Goal: Ask a question: Seek information or help from site administrators or community

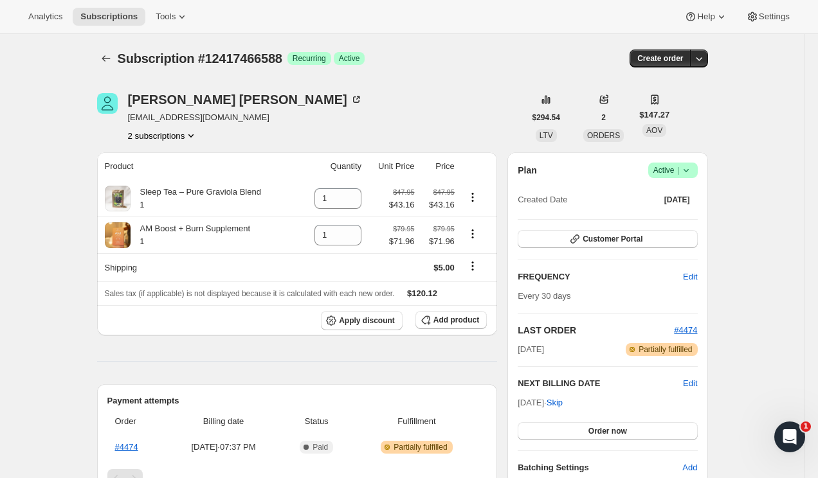
click at [28, 99] on div "Subscription #12417466588. This page is ready Subscription #12417466588 Success…" at bounding box center [402, 428] width 804 height 789
click at [57, 100] on div "Subscription #12417466588. This page is ready Subscription #12417466588 Success…" at bounding box center [402, 428] width 804 height 789
click at [44, 100] on div "Subscription #12417466588. This page is ready Subscription #12417466588 Success…" at bounding box center [402, 428] width 804 height 789
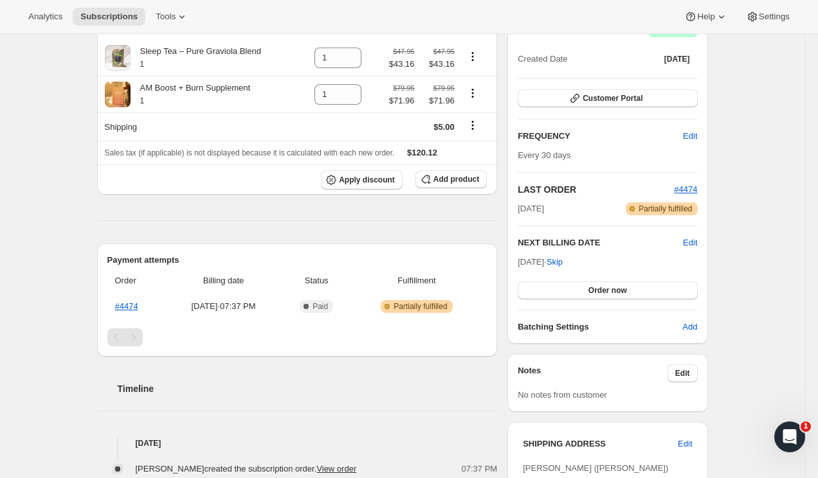
scroll to position [136, 0]
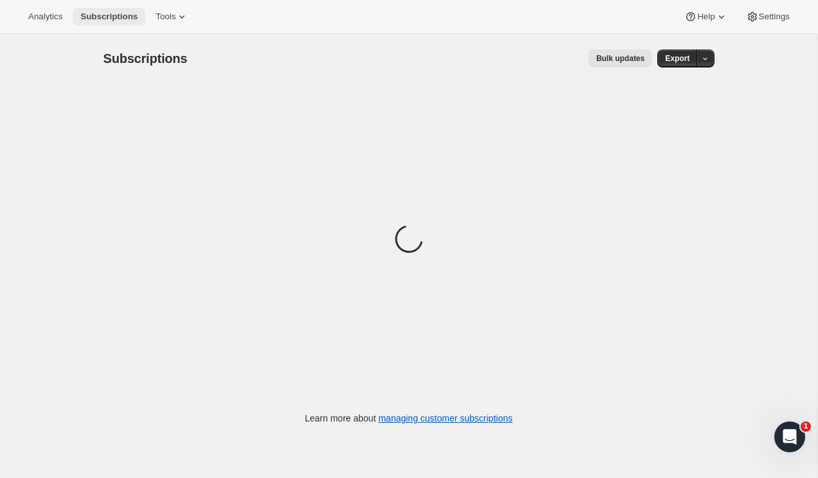
click at [112, 17] on span "Subscriptions" at bounding box center [108, 17] width 57 height 10
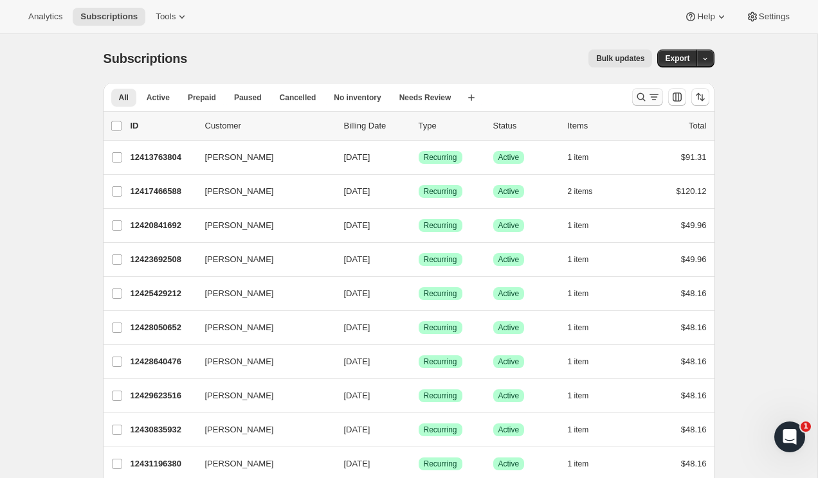
click at [649, 92] on icon "Search and filter results" at bounding box center [653, 97] width 13 height 13
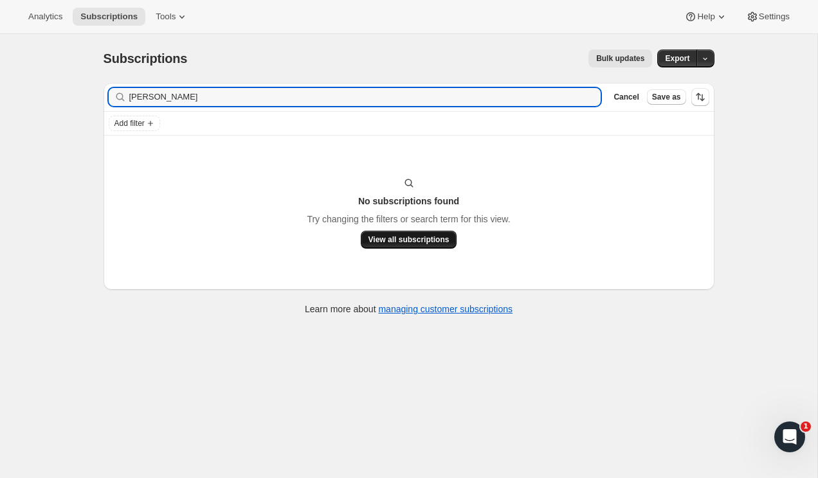
type input "Chelsea Oliver"
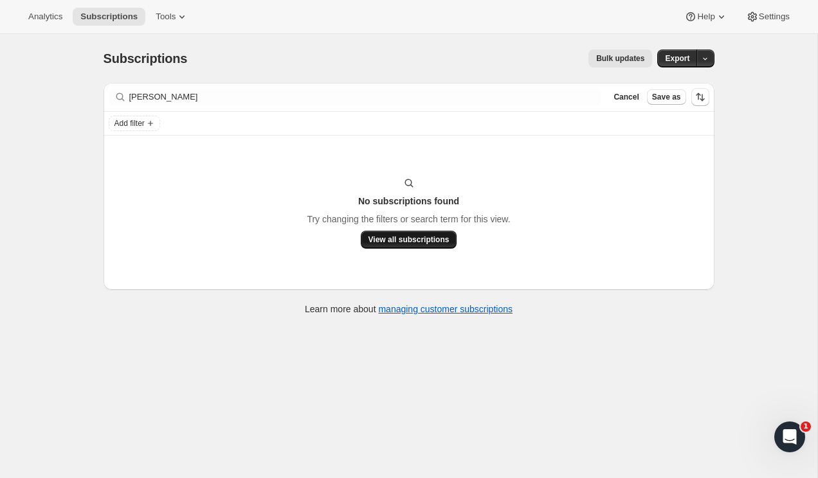
click at [405, 239] on span "View all subscriptions" at bounding box center [408, 240] width 81 height 10
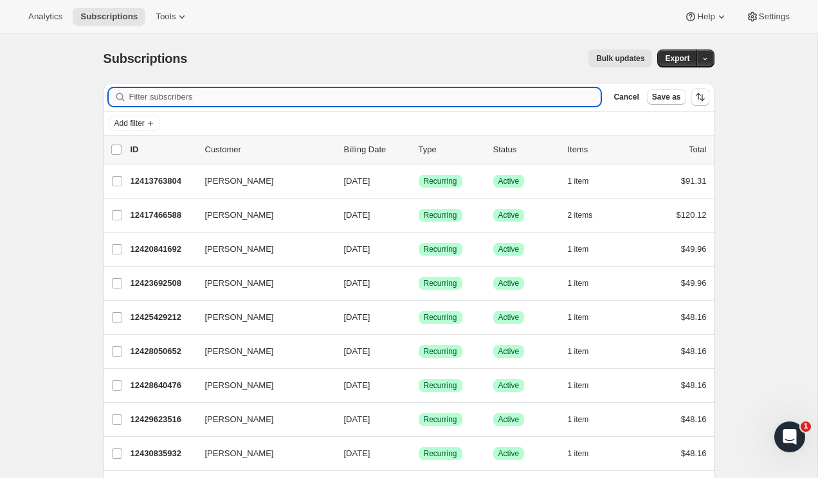
click at [228, 102] on input "Filter subscribers" at bounding box center [365, 97] width 472 height 18
paste input "Chelsea Oliver"
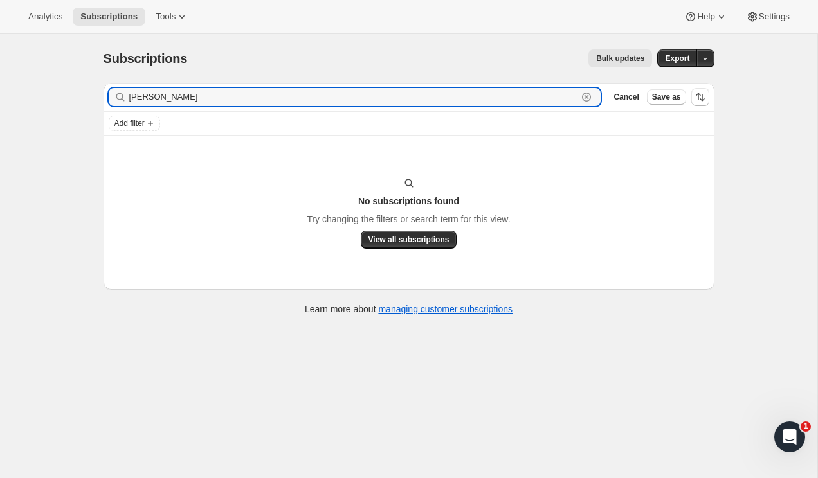
type input "Chelsea Oliver"
click at [65, 80] on div "Subscriptions. This page is ready Subscriptions Bulk updates More actions Bulk …" at bounding box center [408, 273] width 817 height 478
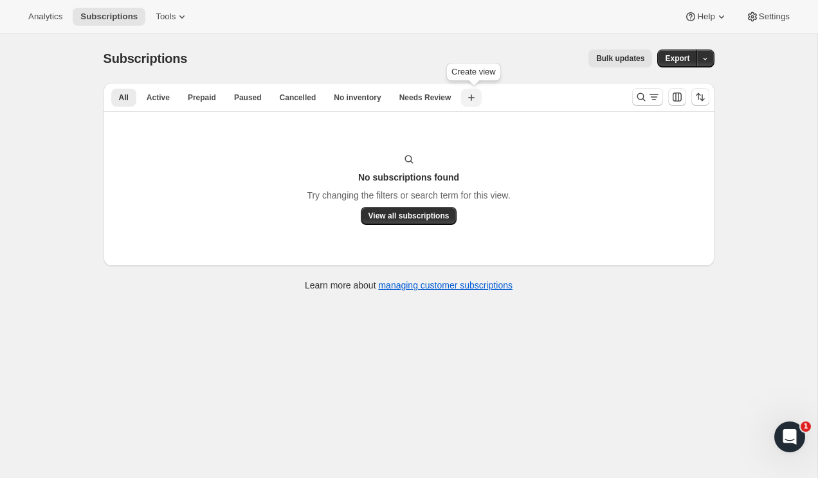
click at [477, 103] on icon "button" at bounding box center [471, 97] width 13 height 13
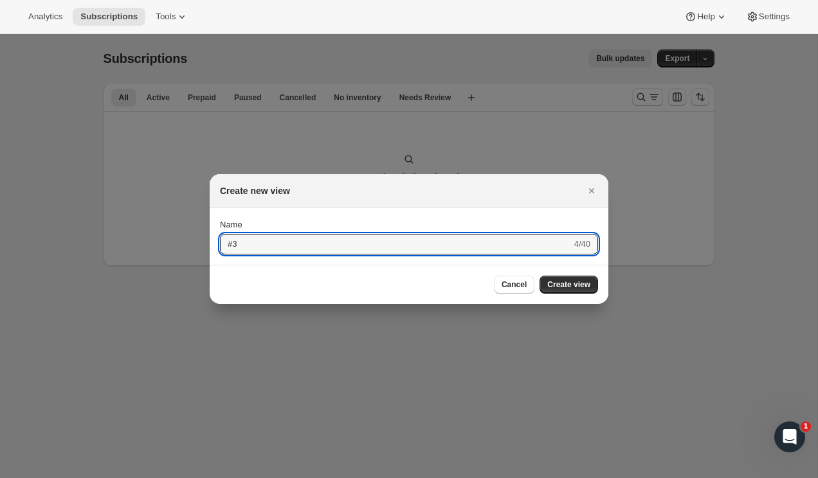
type input "#"
paste input "Chelsea Oliver, 2973 Harbor Blvd 345, Co"
drag, startPoint x: 284, startPoint y: 241, endPoint x: 372, endPoint y: 263, distance: 90.7
click at [372, 263] on section "Submit Name Chelsea Oliver, 2973 Harbor Blvd 345, Co 40/40" at bounding box center [409, 236] width 399 height 57
type input "Chelsea Oliver"
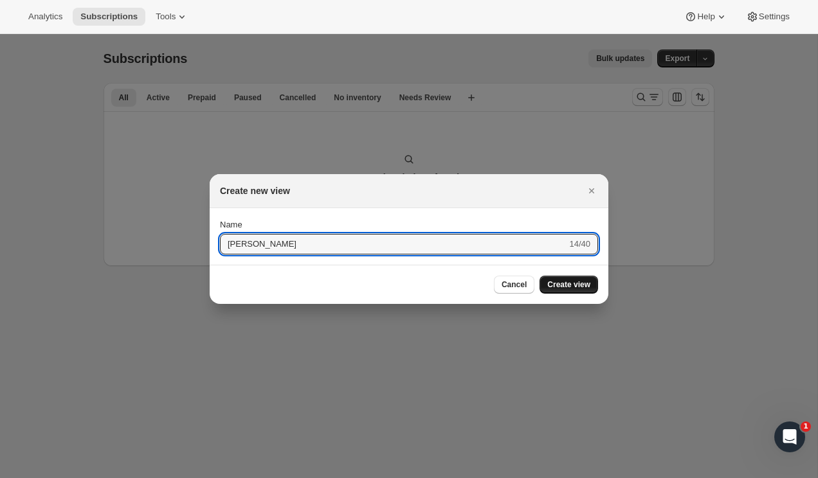
click at [568, 281] on span "Create view" at bounding box center [568, 285] width 43 height 10
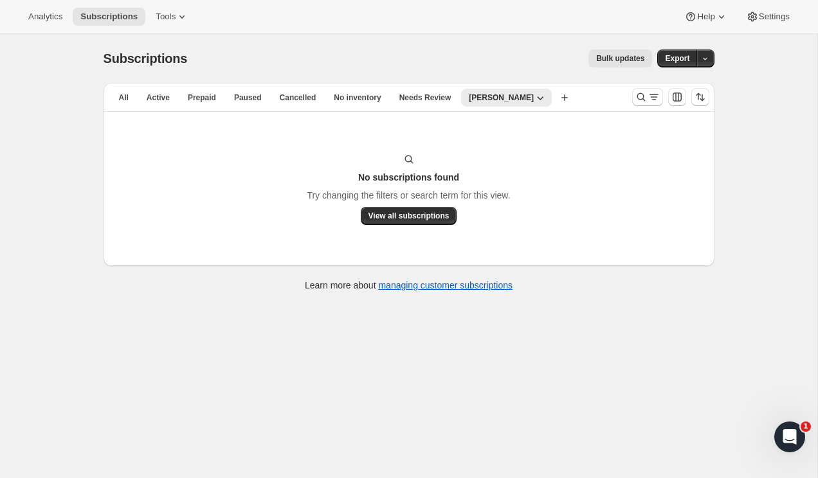
click at [63, 130] on div "Subscriptions. This page is ready Subscriptions Bulk updates More actions Bulk …" at bounding box center [408, 273] width 817 height 478
click at [508, 94] on span "Chelsea Oliver" at bounding box center [501, 98] width 65 height 10
click at [537, 170] on span "Delete view" at bounding box center [510, 168] width 54 height 13
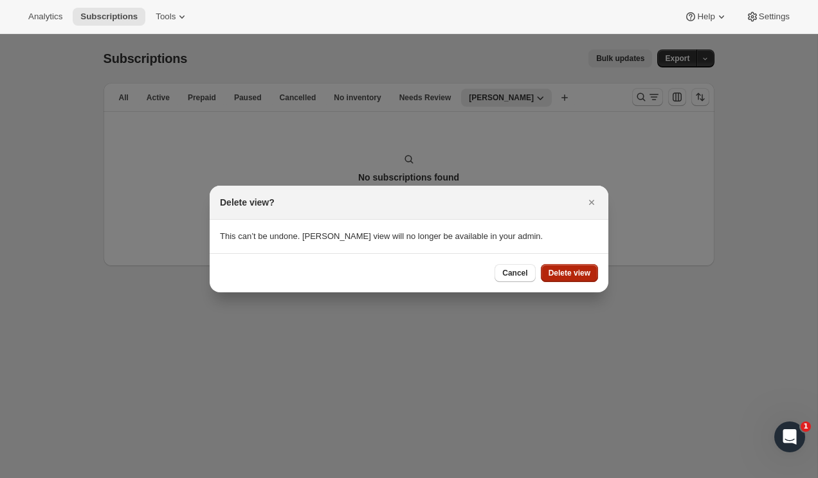
click at [573, 279] on button "Delete view" at bounding box center [569, 273] width 57 height 18
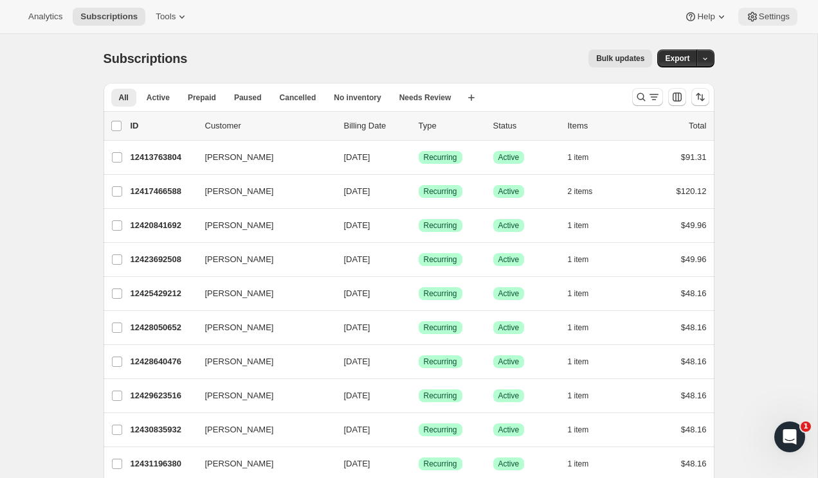
click at [766, 19] on span "Settings" at bounding box center [774, 17] width 31 height 10
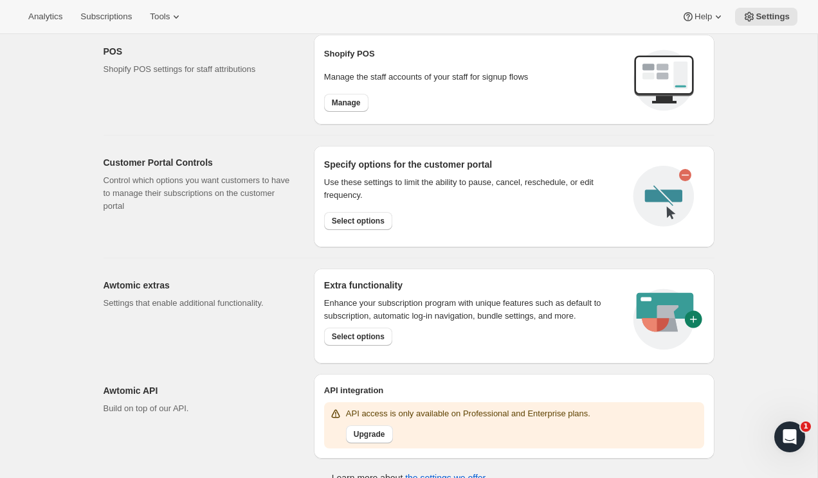
scroll to position [542, 0]
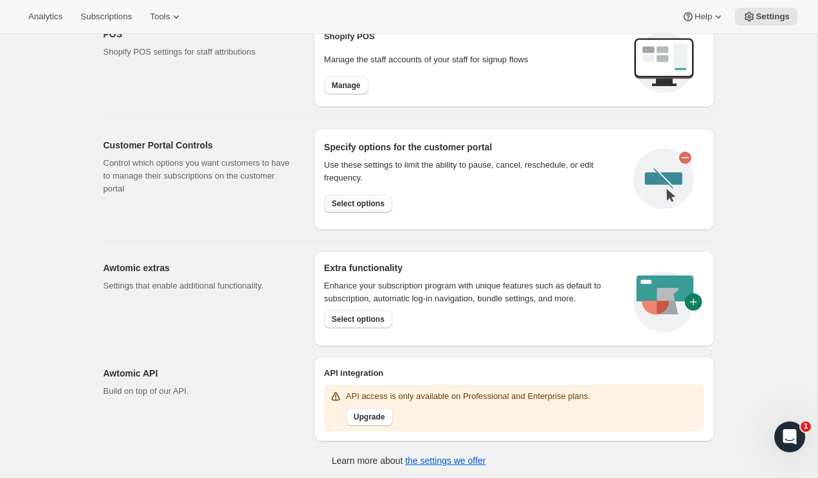
click at [354, 202] on span "Select options" at bounding box center [358, 204] width 53 height 10
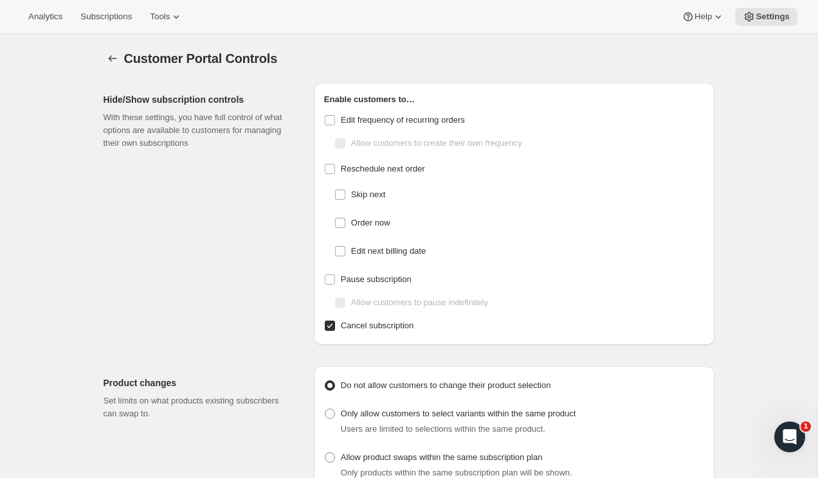
click at [795, 428] on div "Open Intercom Messenger" at bounding box center [789, 437] width 42 height 42
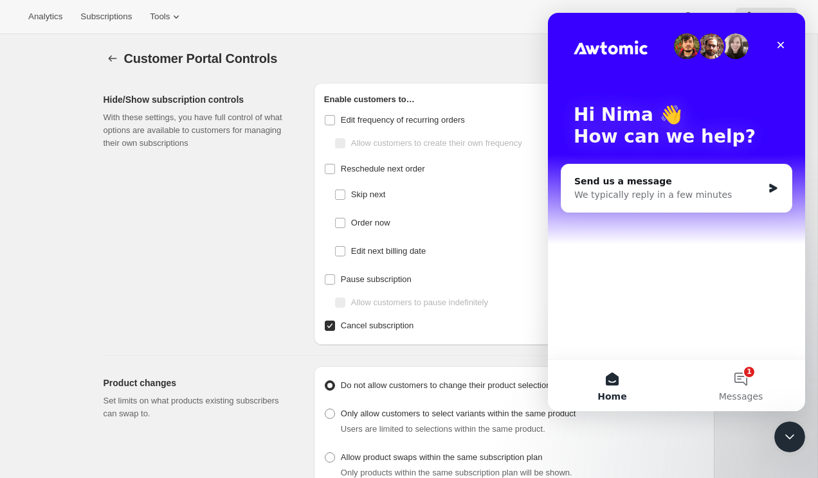
click at [649, 310] on div "Hi Nima 👋 How can we help? Send us a message We typically reply in a few minutes" at bounding box center [676, 186] width 257 height 346
click at [611, 176] on div "Send us a message" at bounding box center [668, 181] width 188 height 13
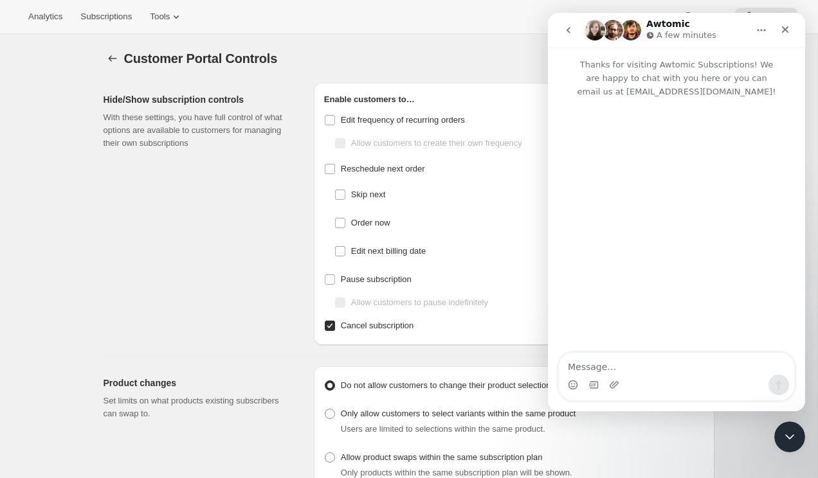
click at [618, 361] on textarea "Message…" at bounding box center [676, 364] width 235 height 22
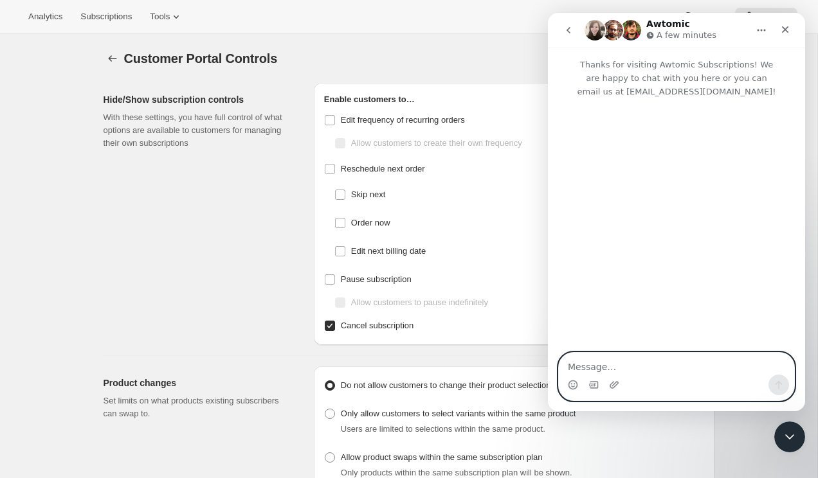
click at [599, 367] on textarea "Message…" at bounding box center [676, 364] width 235 height 22
type textarea "how do we add subscriptios from an old app to awtomic"
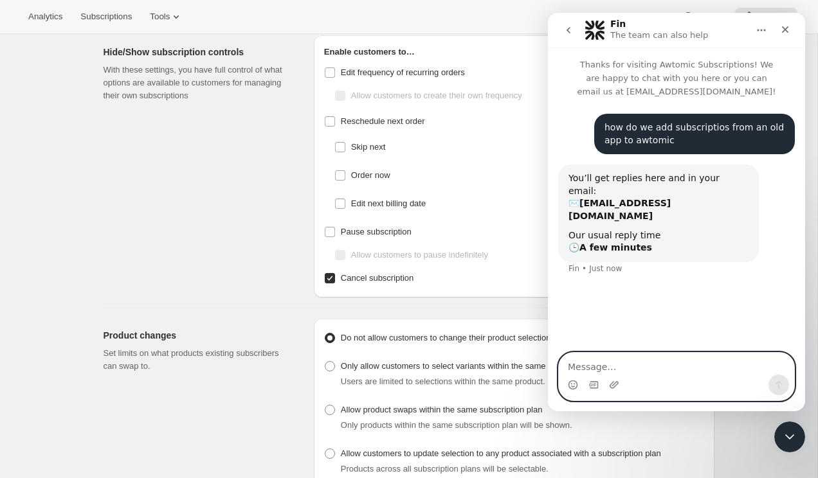
scroll to position [49, 0]
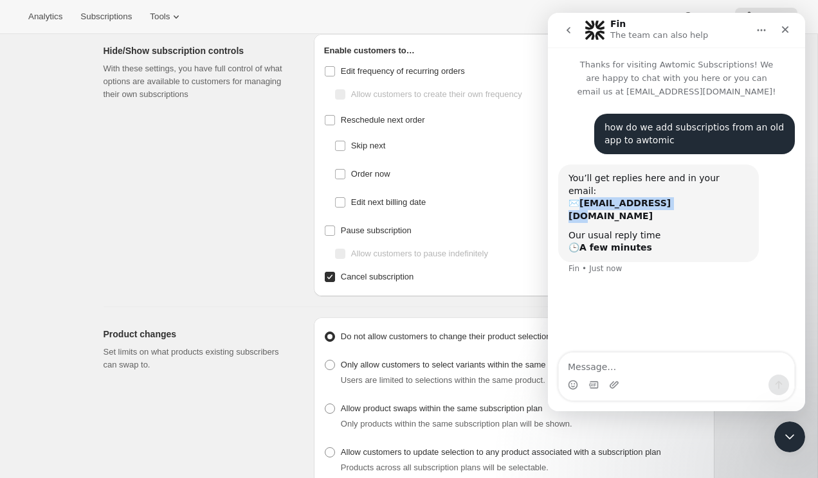
drag, startPoint x: 663, startPoint y: 193, endPoint x: 578, endPoint y: 191, distance: 84.9
click at [578, 191] on div "You’ll get replies here and in your email: ✉️ info@agravitae.com" at bounding box center [658, 197] width 180 height 50
click at [753, 315] on div "how do we add subscriptios from an old app to awtomic Nima • Just now You’ll ge…" at bounding box center [676, 226] width 257 height 256
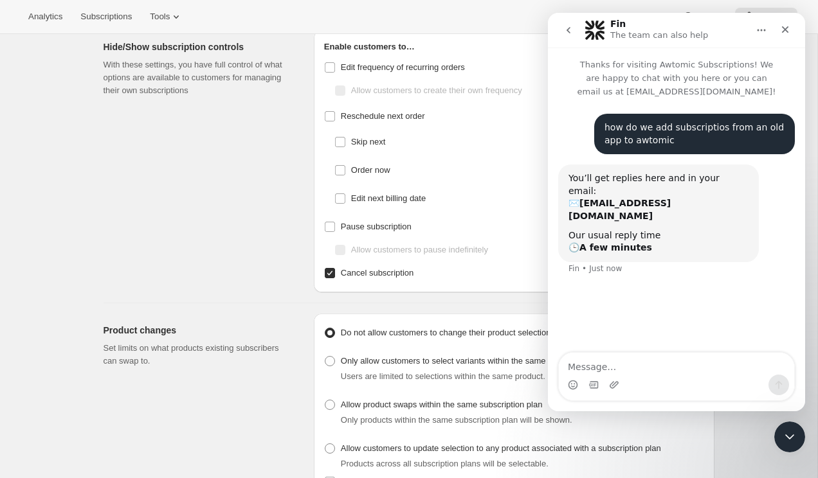
scroll to position [44, 0]
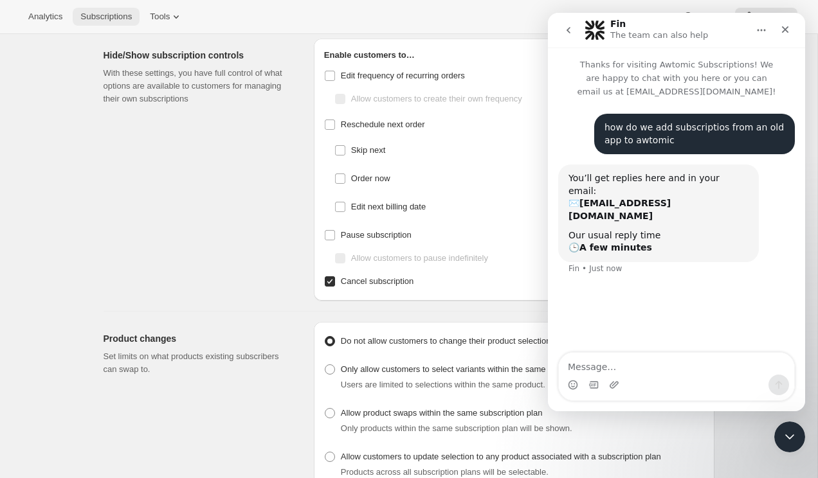
click at [128, 17] on span "Subscriptions" at bounding box center [105, 17] width 51 height 10
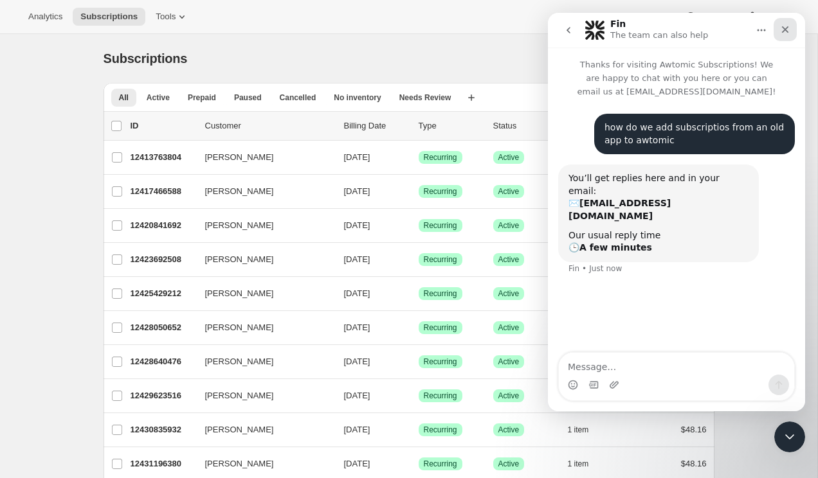
click at [784, 28] on icon "Close" at bounding box center [785, 29] width 10 height 10
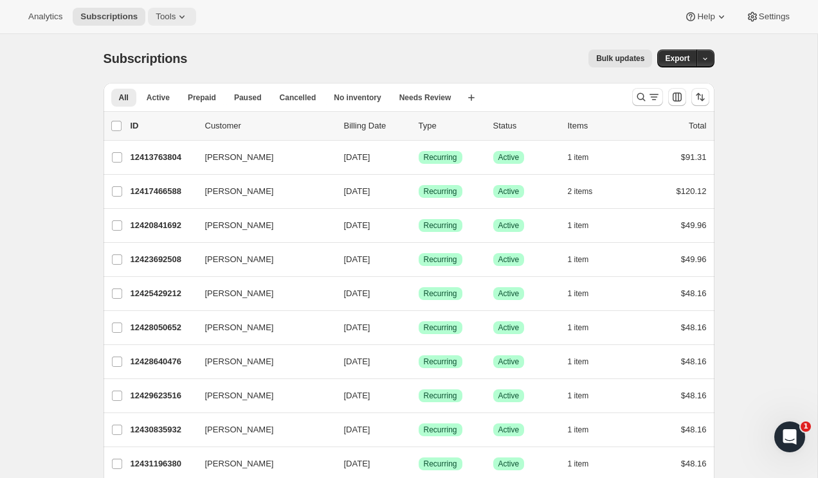
click at [184, 24] on button "Tools" at bounding box center [172, 17] width 48 height 18
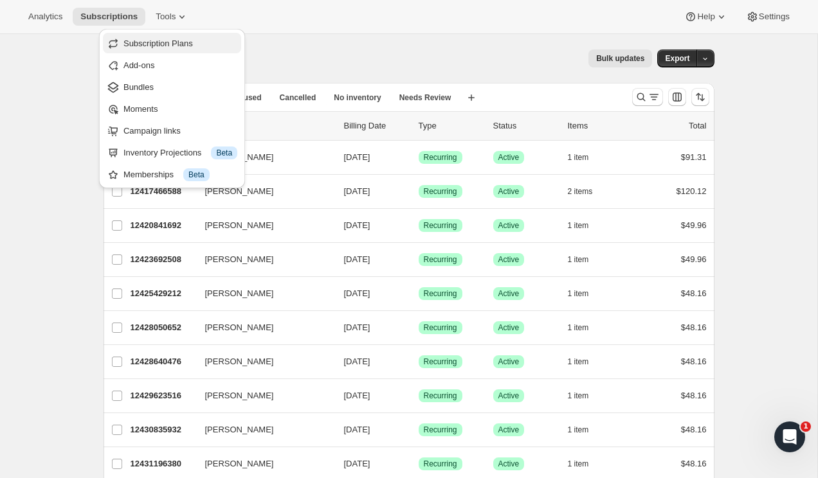
click at [190, 39] on span "Subscription Plans" at bounding box center [157, 44] width 69 height 10
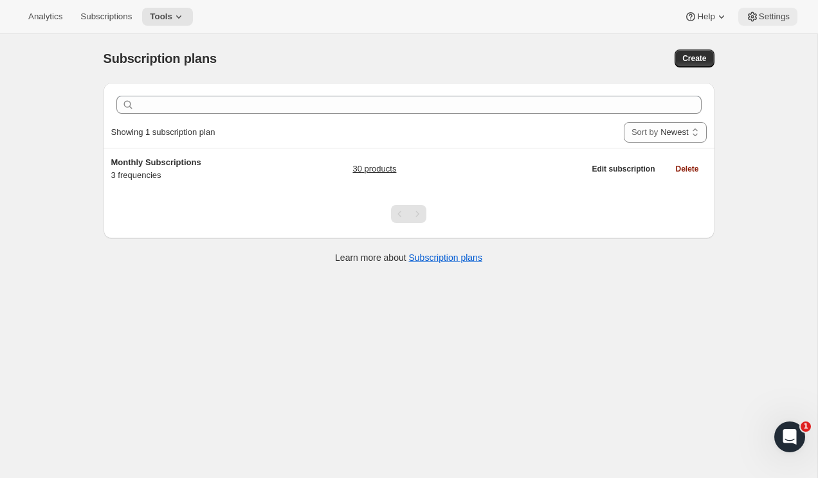
click at [759, 17] on span "Settings" at bounding box center [774, 17] width 31 height 10
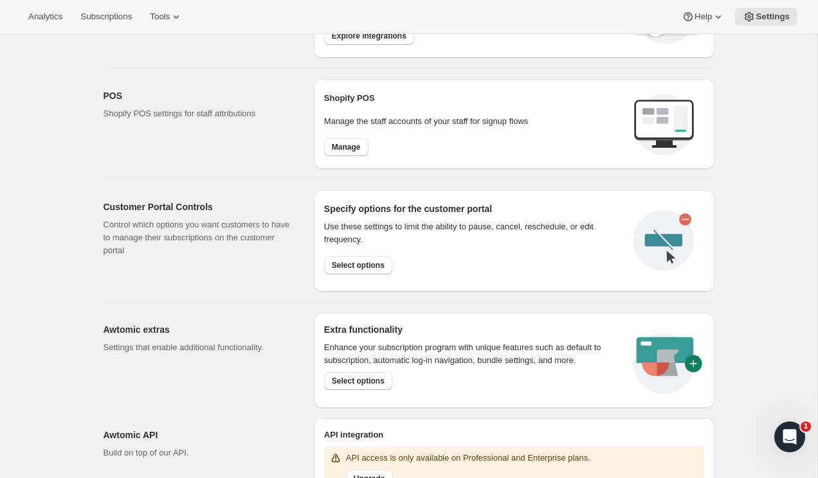
scroll to position [480, 0]
click at [346, 262] on span "Select options" at bounding box center [358, 266] width 53 height 10
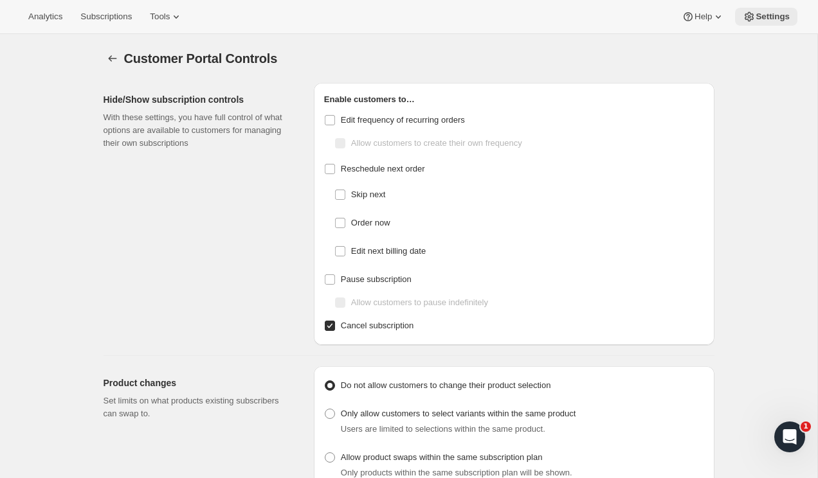
click at [755, 27] on div "Analytics Subscriptions Tools Help Settings" at bounding box center [409, 17] width 818 height 34
click at [755, 13] on span "Settings" at bounding box center [772, 17] width 34 height 10
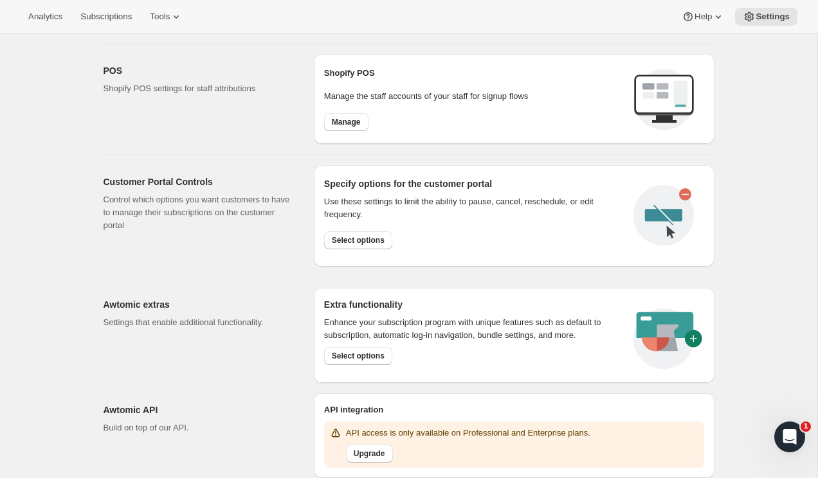
scroll to position [516, 0]
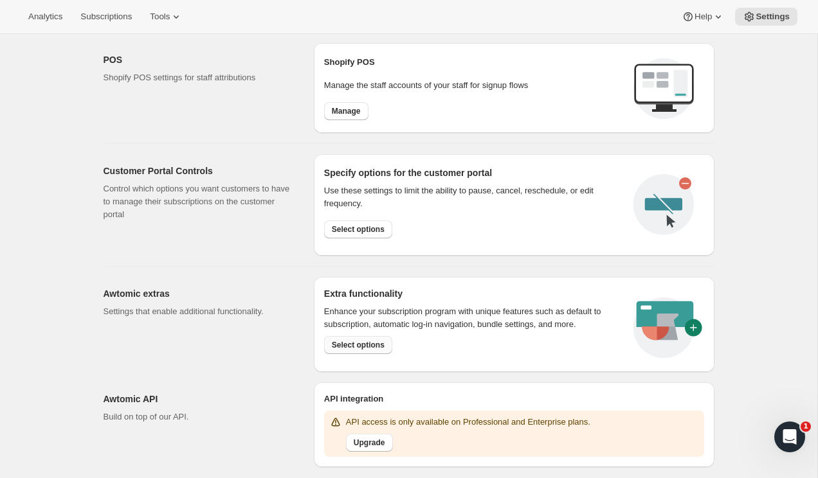
click at [363, 344] on span "Select options" at bounding box center [358, 345] width 53 height 10
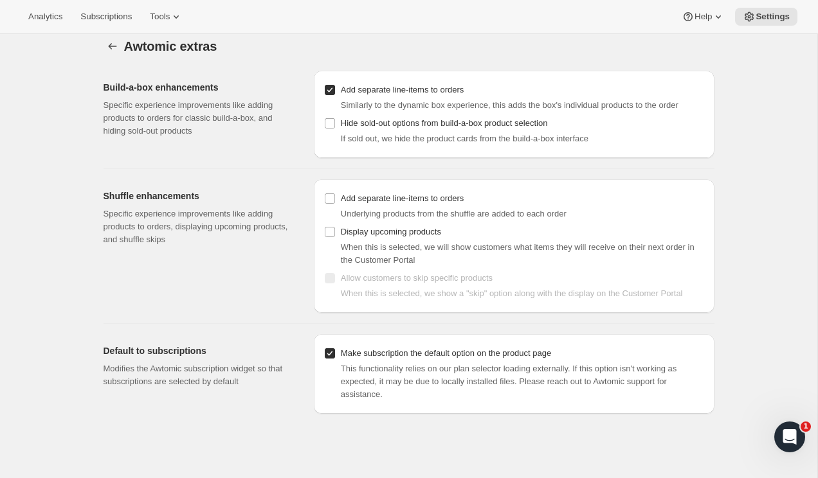
scroll to position [11, 0]
click at [169, 14] on span "Tools" at bounding box center [160, 17] width 20 height 10
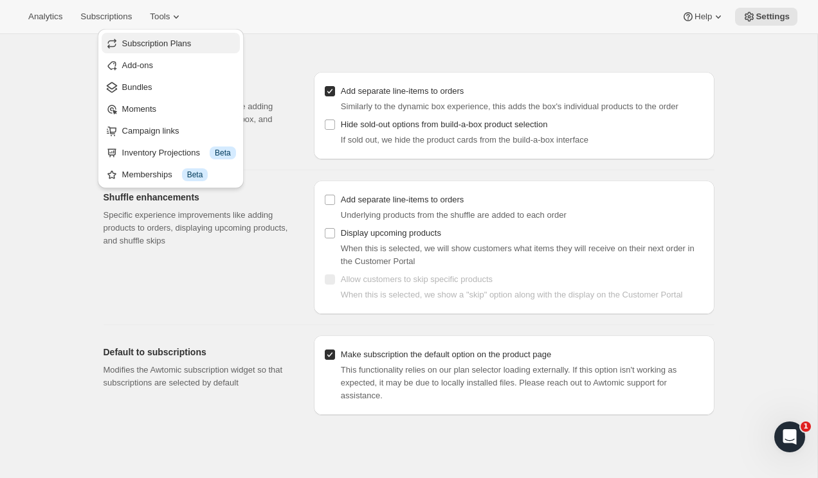
click at [175, 51] on button "Subscription Plans" at bounding box center [171, 43] width 138 height 21
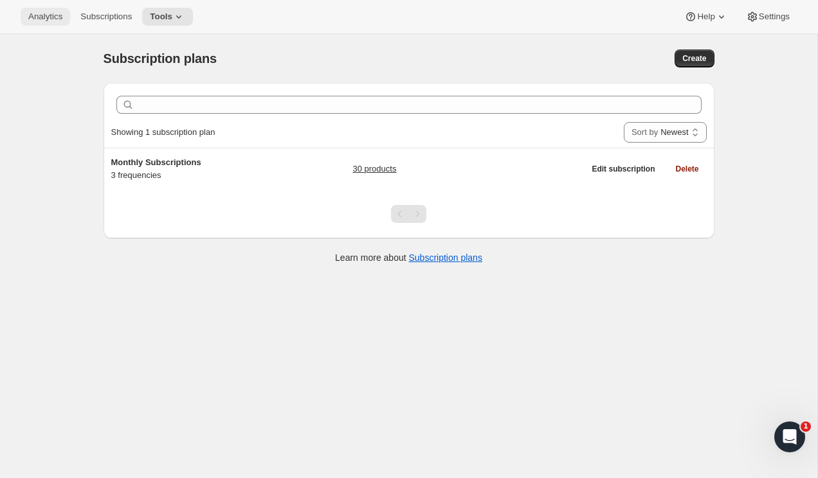
click at [45, 10] on button "Analytics" at bounding box center [45, 17] width 49 height 18
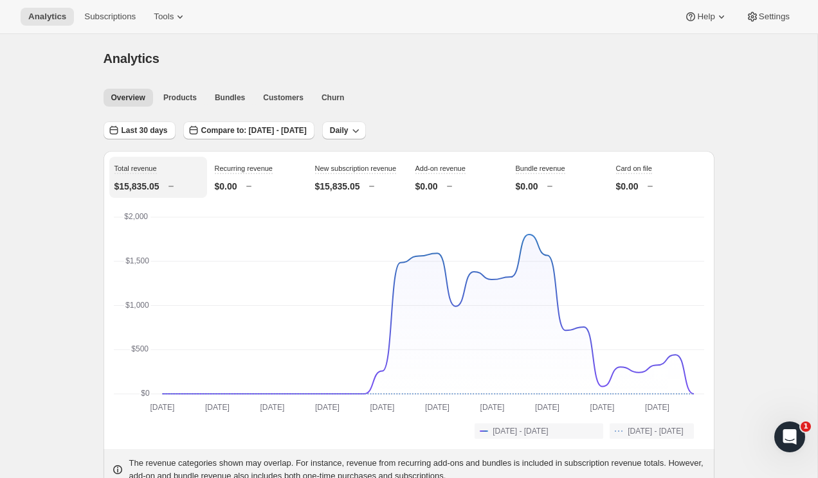
click at [178, 16] on button "Tools" at bounding box center [170, 17] width 48 height 18
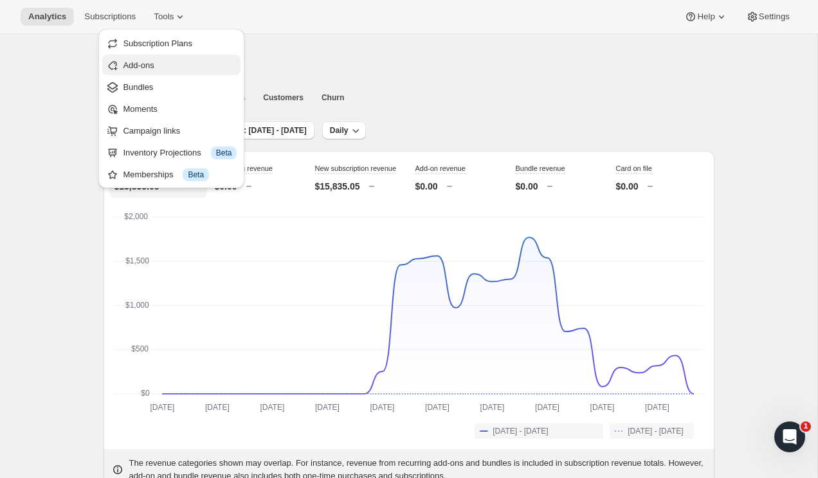
click at [148, 66] on span "Add-ons" at bounding box center [138, 65] width 31 height 10
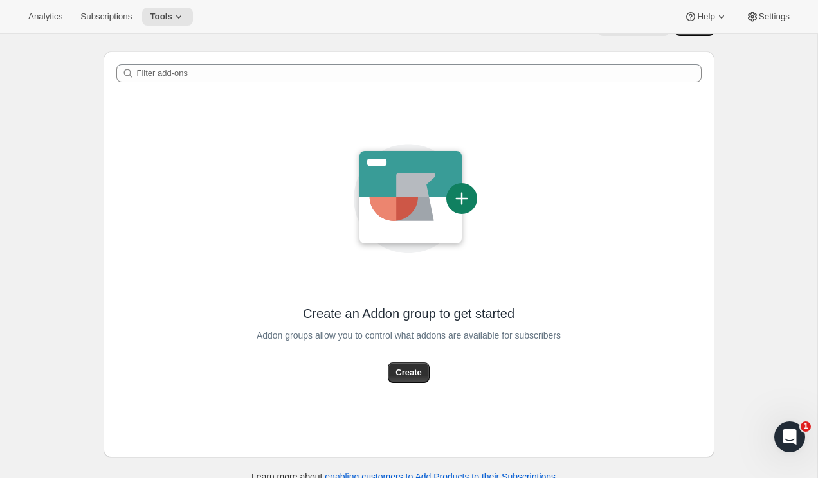
scroll to position [49, 0]
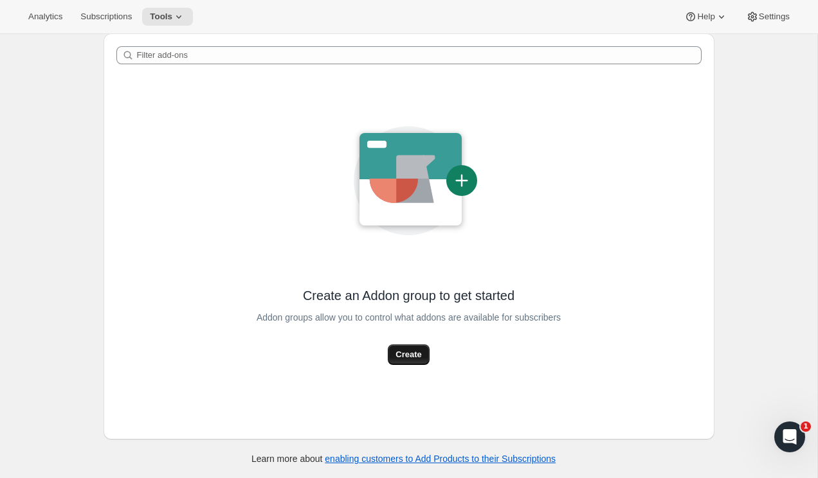
click at [411, 357] on span "Create" at bounding box center [408, 354] width 26 height 13
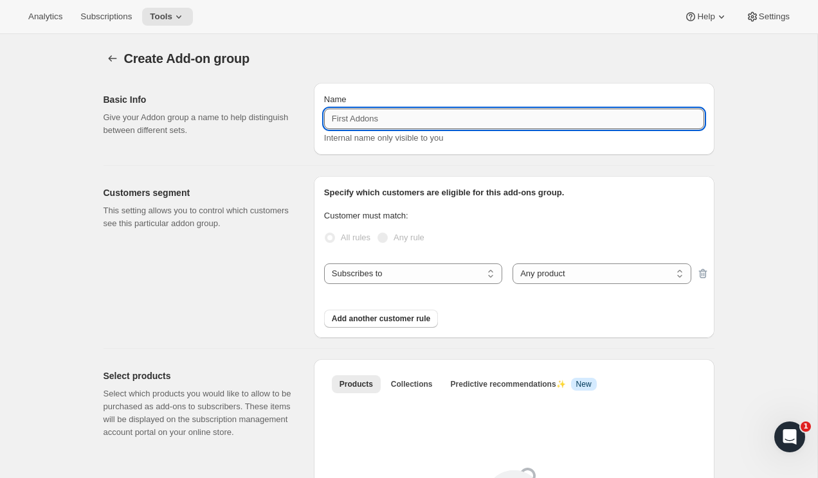
click at [350, 112] on input "Name" at bounding box center [514, 119] width 380 height 21
paste input "Chelsea Oliver, 2973 Harbor Blvd 345, Costa Mesa California 92626, United States"
type input "Chelsea Oliver, 2973 Harbor Blvd 345, Costa Mesa California 92626, United States"
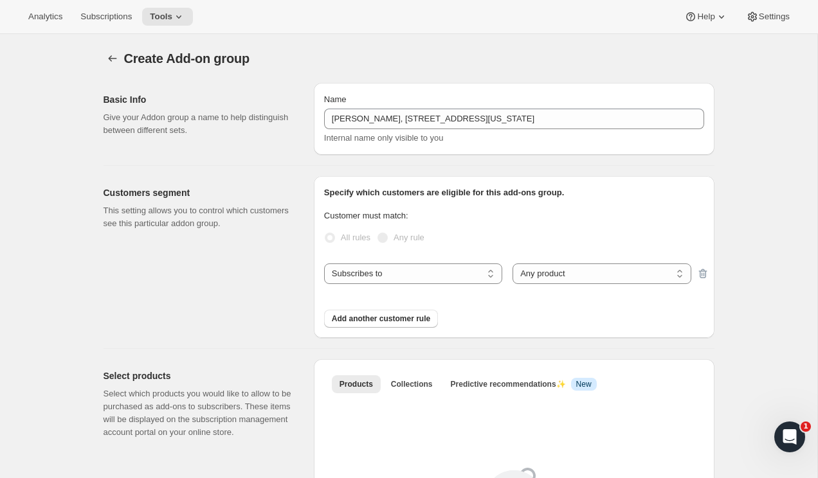
click at [405, 237] on span "Any rule" at bounding box center [408, 238] width 31 height 10
click at [385, 229] on label "Any rule" at bounding box center [401, 238] width 48 height 18
click at [384, 276] on select "Subscribes to Shipping address is Customer tags" at bounding box center [413, 274] width 178 height 21
click at [519, 273] on select "Any product Specific products Specific product variants" at bounding box center [601, 274] width 178 height 21
select select "selectedProducts"
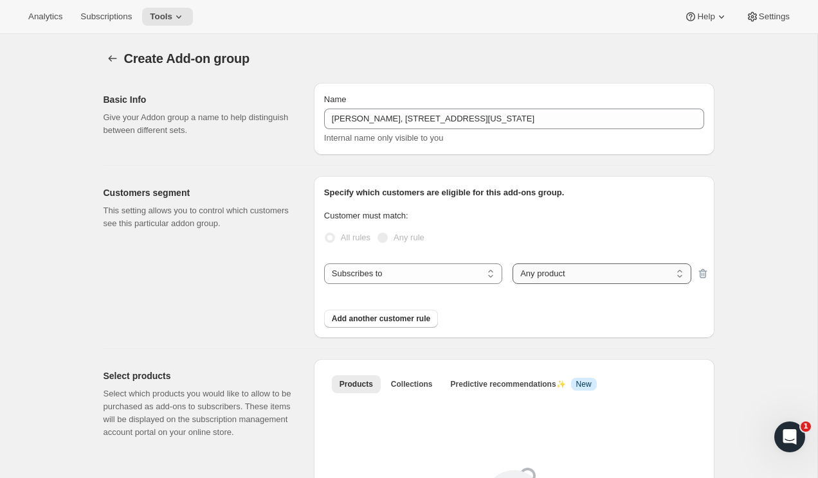
click at [512, 264] on select "Any product Specific products Specific product variants" at bounding box center [601, 274] width 178 height 21
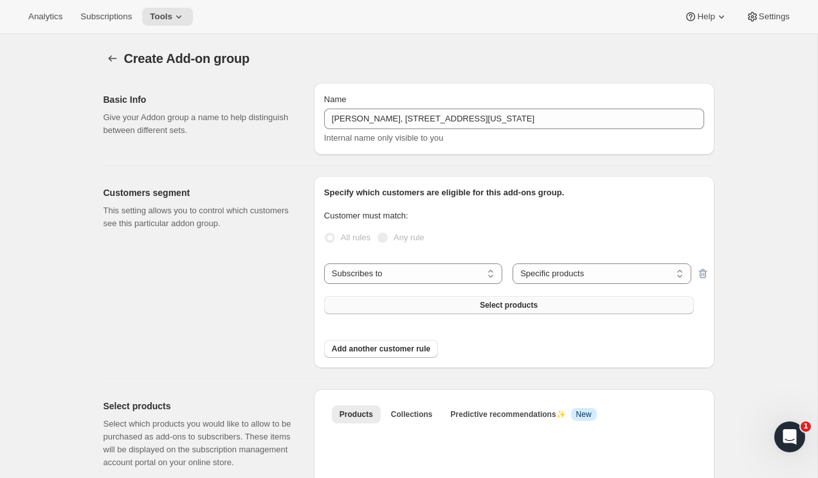
click at [535, 305] on span "Select products" at bounding box center [509, 305] width 58 height 10
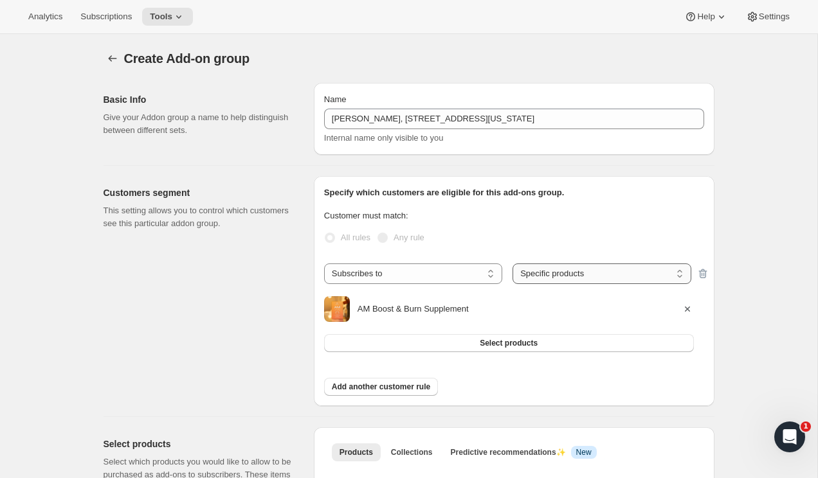
click at [573, 278] on select "Any product Specific products Specific product variants" at bounding box center [601, 274] width 178 height 21
click at [512, 264] on select "Any product Specific products Specific product variants" at bounding box center [601, 274] width 178 height 21
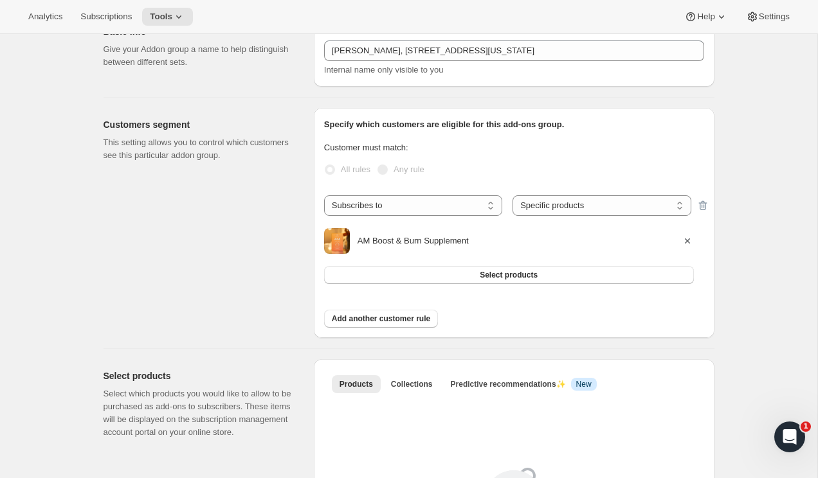
scroll to position [79, 0]
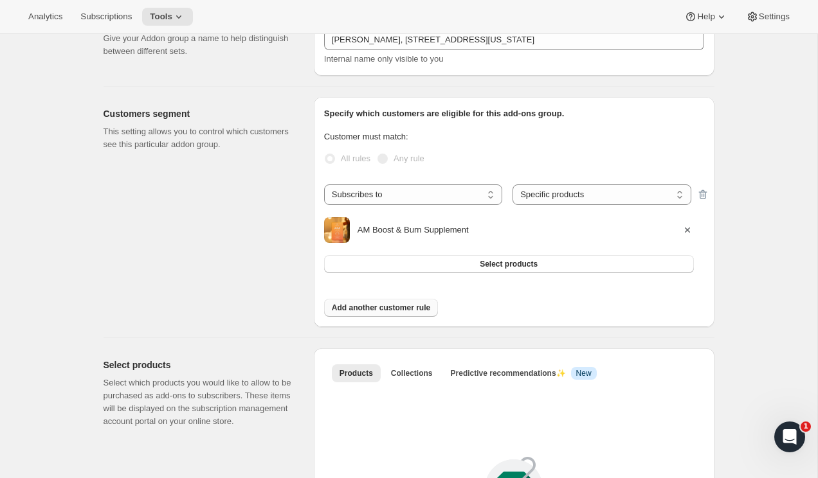
click at [417, 310] on span "Add another customer rule" at bounding box center [381, 308] width 98 height 10
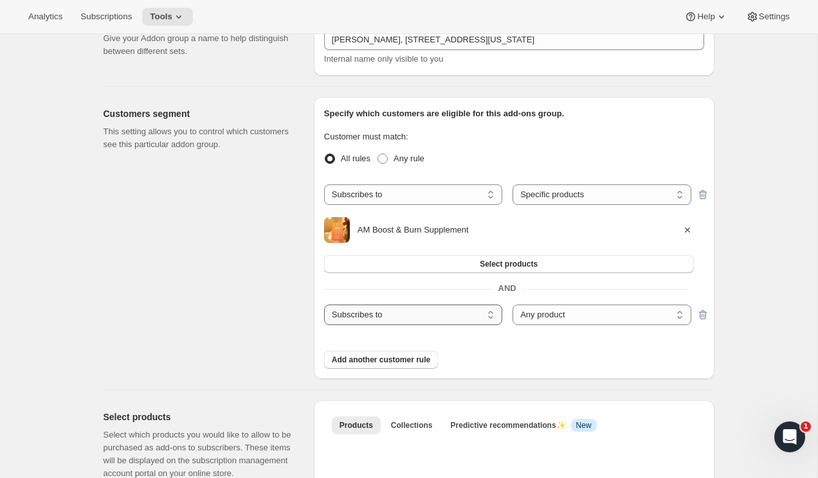
click at [419, 316] on select "Subscribes to Shipping address is Customer tags" at bounding box center [413, 315] width 178 height 21
click at [324, 305] on select "Subscribes to Shipping address is Customer tags" at bounding box center [413, 315] width 178 height 21
click at [524, 314] on select "Any product Specific products Specific product variants" at bounding box center [601, 315] width 178 height 21
click at [449, 311] on select "Subscribes to Shipping address is Customer tags" at bounding box center [413, 315] width 178 height 21
select select "localize"
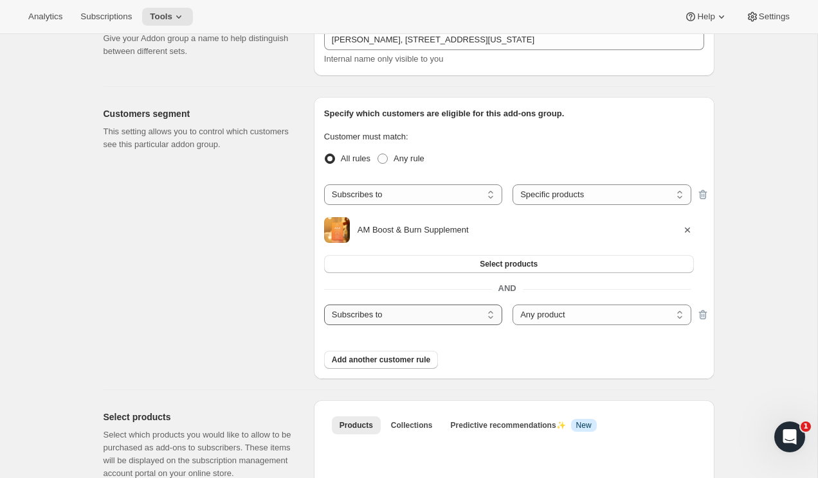
click at [324, 305] on select "Subscribes to Shipping address is Customer tags" at bounding box center [413, 315] width 178 height 21
select select "insideOf"
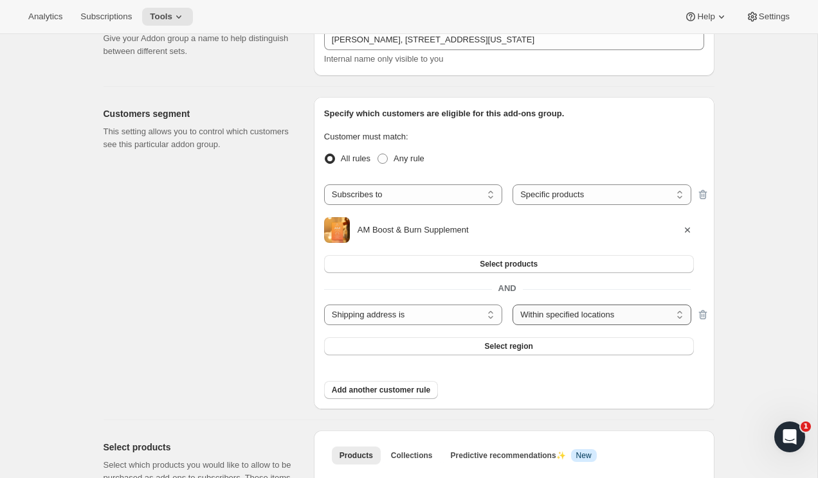
click at [579, 314] on select "Within specified locations NOT within specified locations" at bounding box center [601, 315] width 178 height 21
click at [490, 347] on span "Select region" at bounding box center [508, 346] width 48 height 10
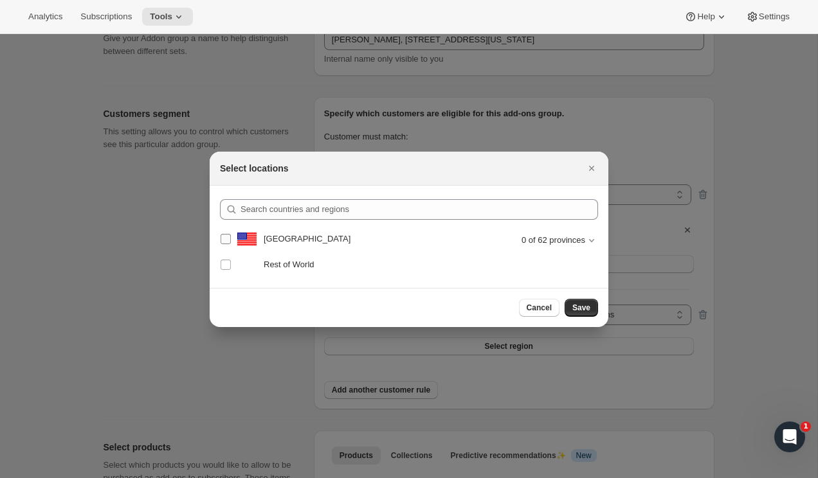
click at [225, 236] on input "United States" at bounding box center [225, 239] width 10 height 10
checkbox input "true"
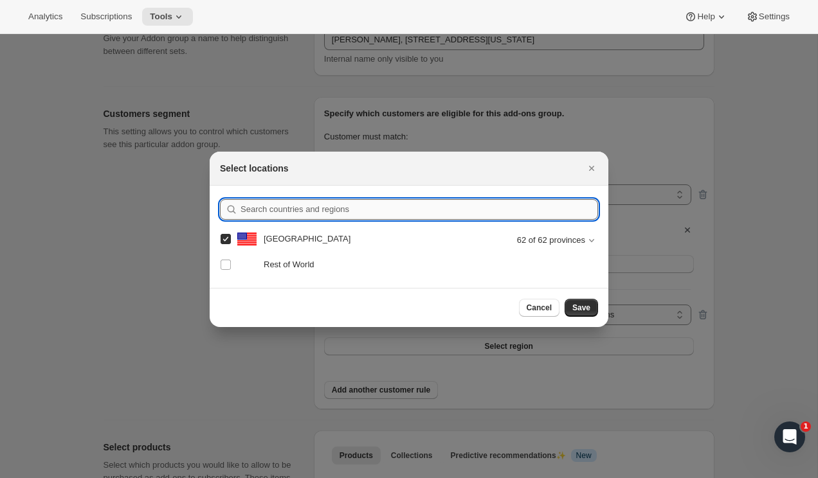
click at [415, 204] on input ":rfe:" at bounding box center [418, 209] width 357 height 21
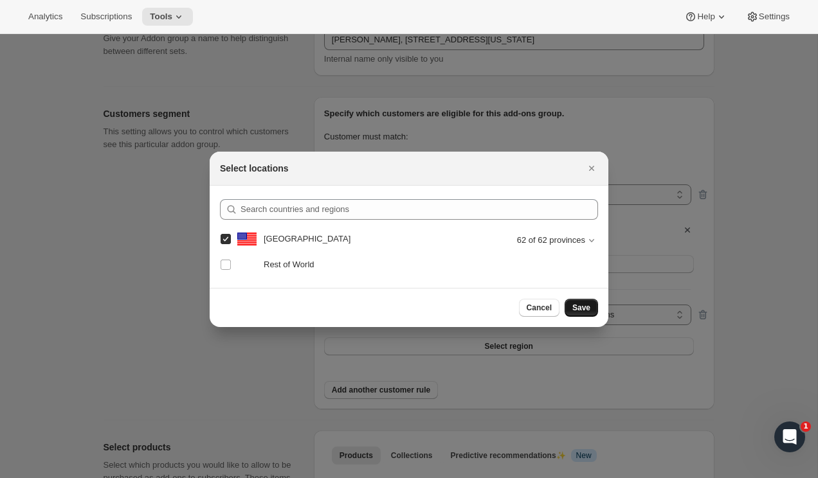
click at [573, 309] on span "Save" at bounding box center [581, 308] width 18 height 10
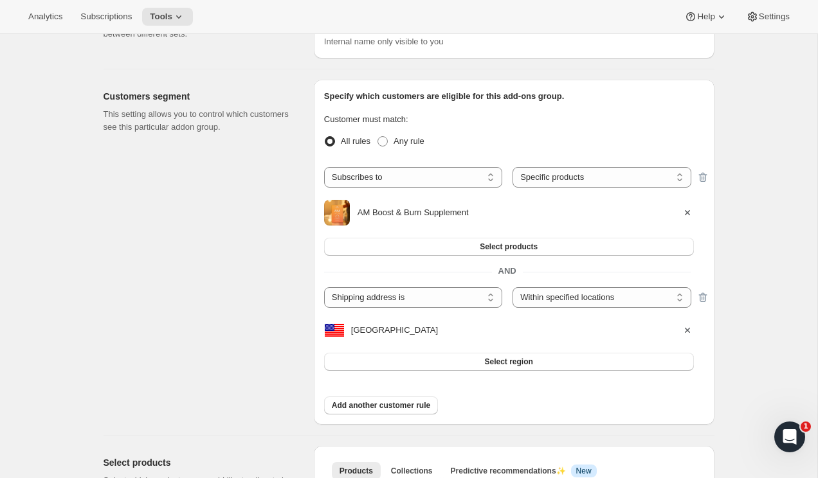
scroll to position [104, 0]
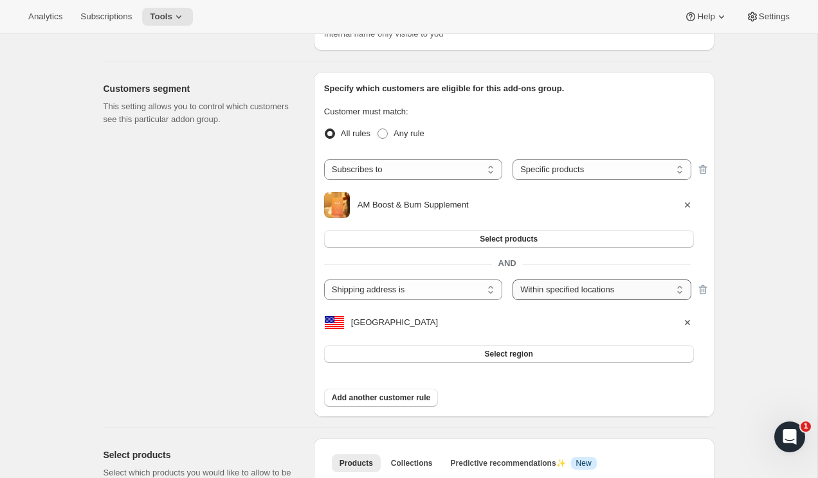
click at [566, 289] on select "Within specified locations NOT within specified locations" at bounding box center [601, 290] width 178 height 21
click at [384, 132] on span at bounding box center [382, 134] width 10 height 10
click at [378, 129] on input "Any rule" at bounding box center [377, 129] width 1 height 1
radio input "true"
click at [328, 134] on span at bounding box center [330, 134] width 10 height 10
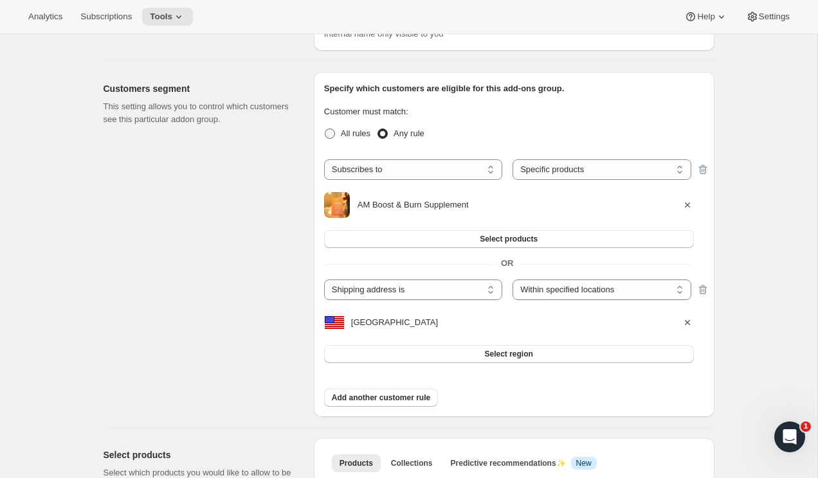
click at [325, 129] on input "All rules" at bounding box center [325, 129] width 1 height 1
radio input "true"
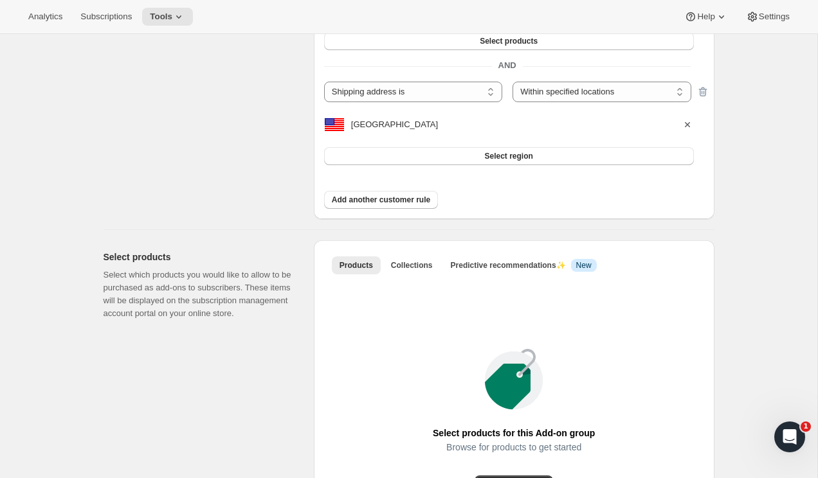
scroll to position [311, 0]
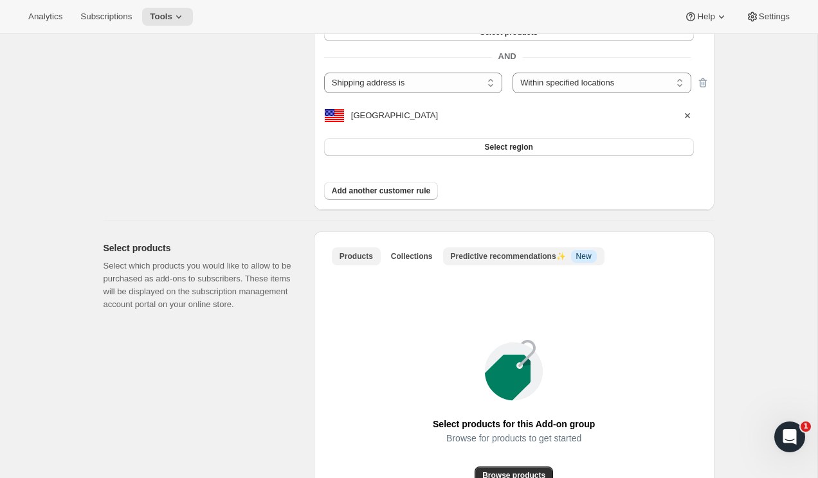
click at [531, 259] on span "Predictive recommendations ✨" at bounding box center [508, 256] width 115 height 9
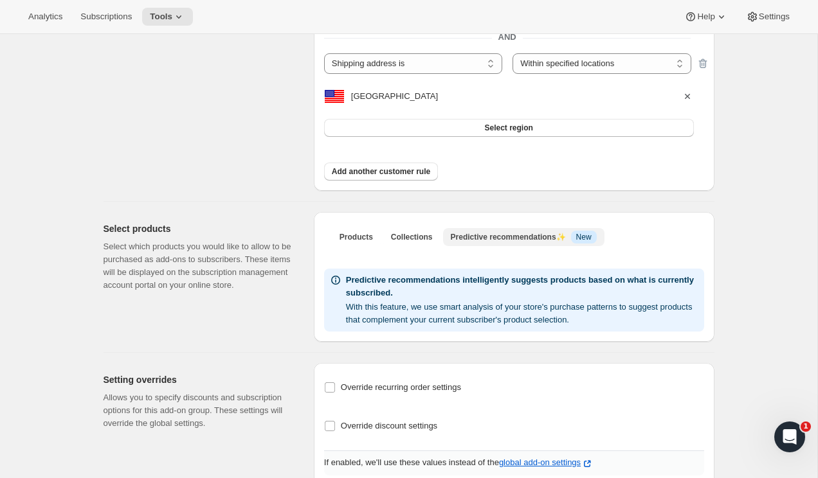
scroll to position [377, 0]
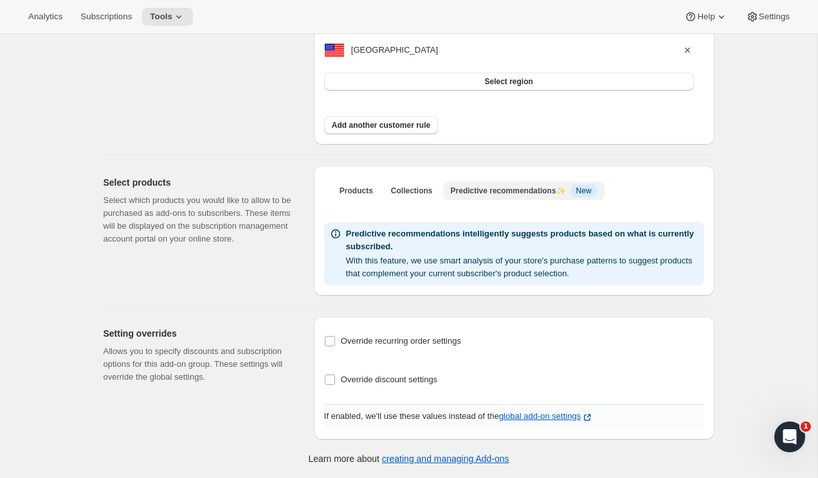
click at [445, 190] on button "Predictive recommendations ✨ Info New" at bounding box center [523, 191] width 161 height 18
click at [442, 191] on ul "Products Collections Predictive recommendations ✨ Info New More views" at bounding box center [514, 190] width 370 height 18
click at [359, 190] on span "Products" at bounding box center [355, 191] width 33 height 10
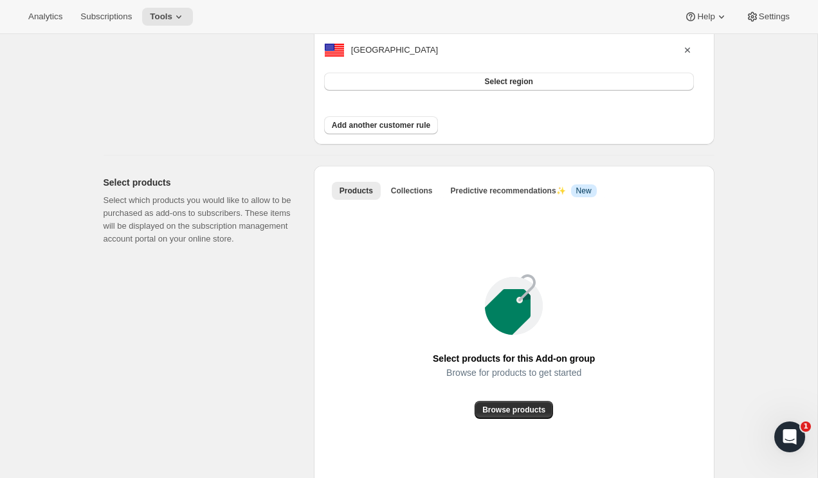
click at [787, 431] on icon "Open Intercom Messenger" at bounding box center [789, 437] width 21 height 21
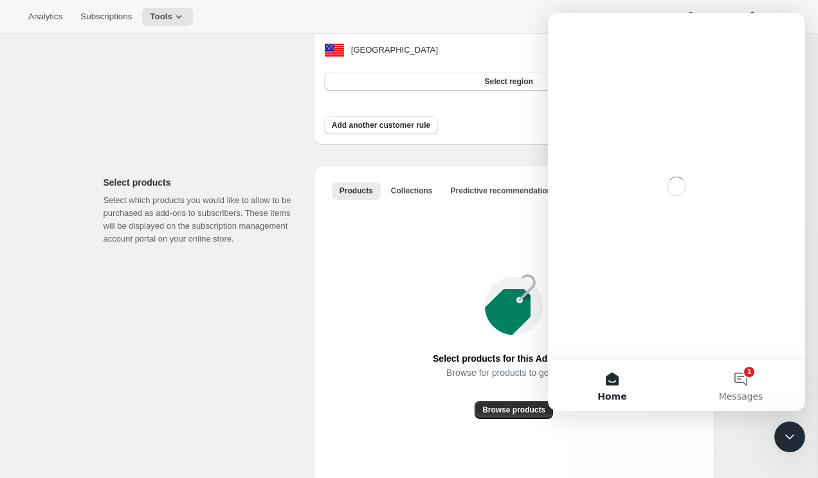
scroll to position [0, 0]
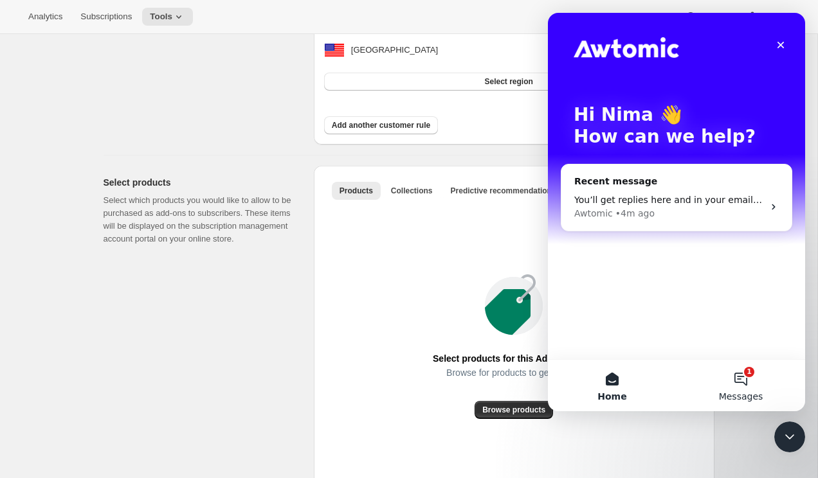
click at [740, 380] on button "1 Messages" at bounding box center [740, 385] width 129 height 51
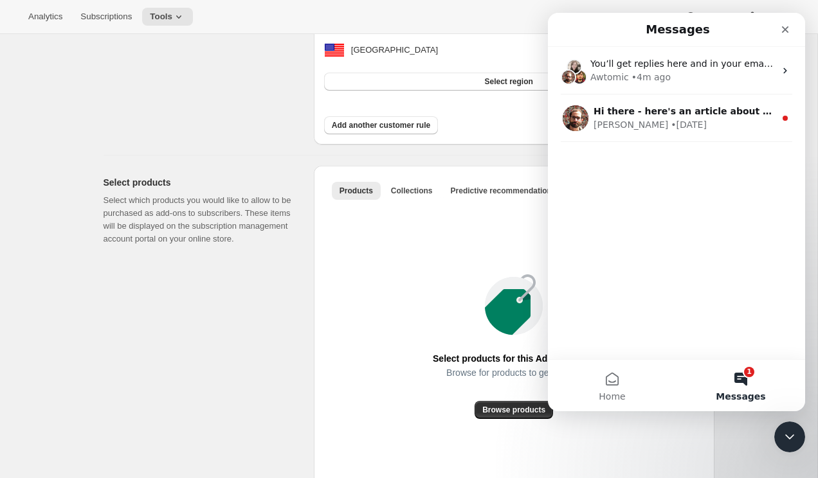
click at [692, 157] on div "You’ll get replies here and in your email: ✉️ info@agravitae.com Our usual repl…" at bounding box center [676, 203] width 257 height 312
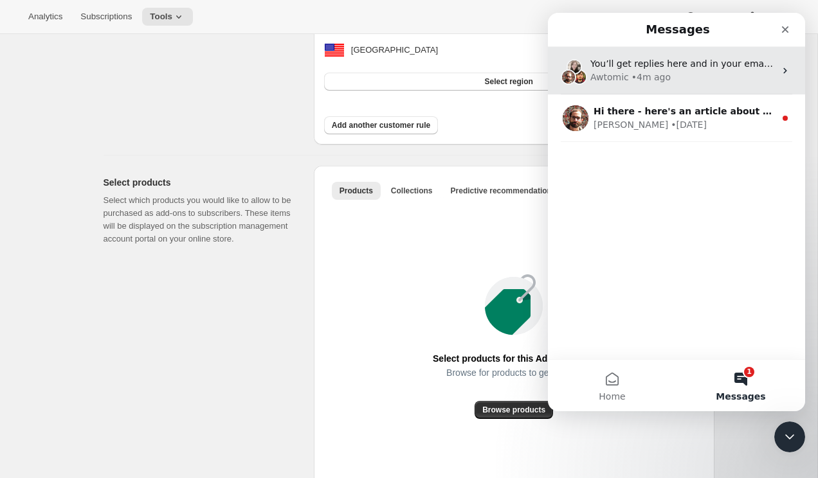
click at [659, 76] on div "• 4m ago" at bounding box center [650, 77] width 39 height 13
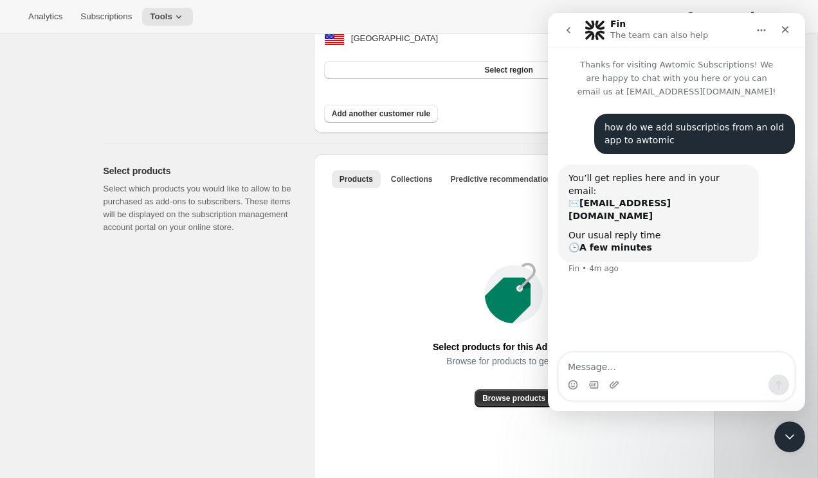
scroll to position [390, 0]
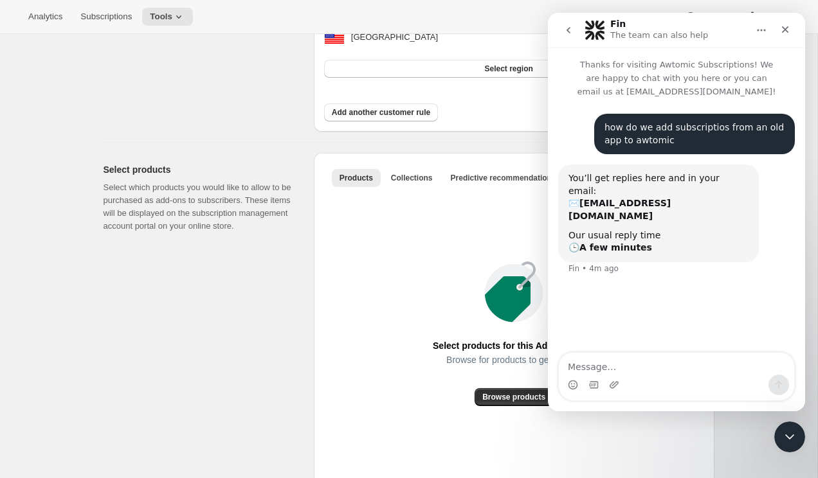
click at [791, 433] on icon "Close Intercom Messenger" at bounding box center [789, 436] width 15 height 15
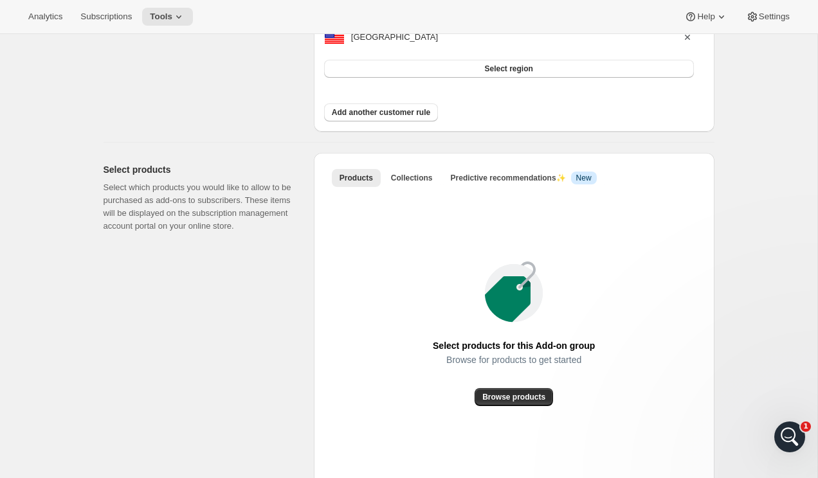
scroll to position [0, 0]
click at [719, 12] on icon at bounding box center [721, 16] width 13 height 13
click at [755, 21] on icon at bounding box center [752, 16] width 13 height 13
select select "all"
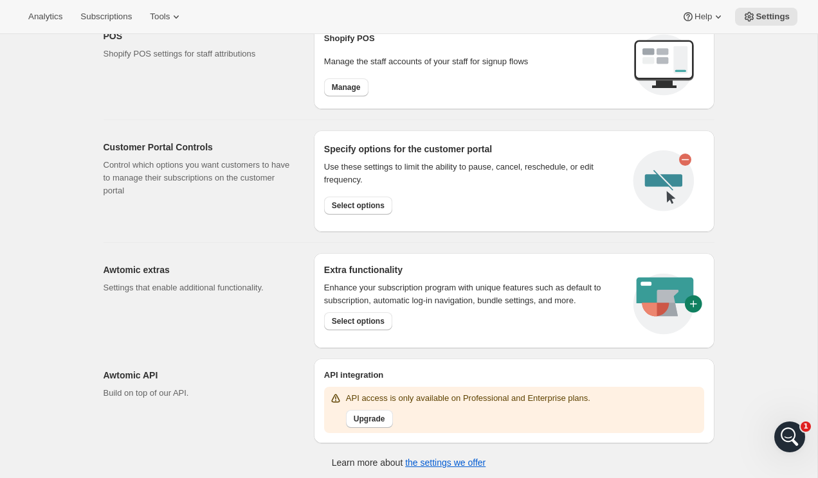
scroll to position [542, 0]
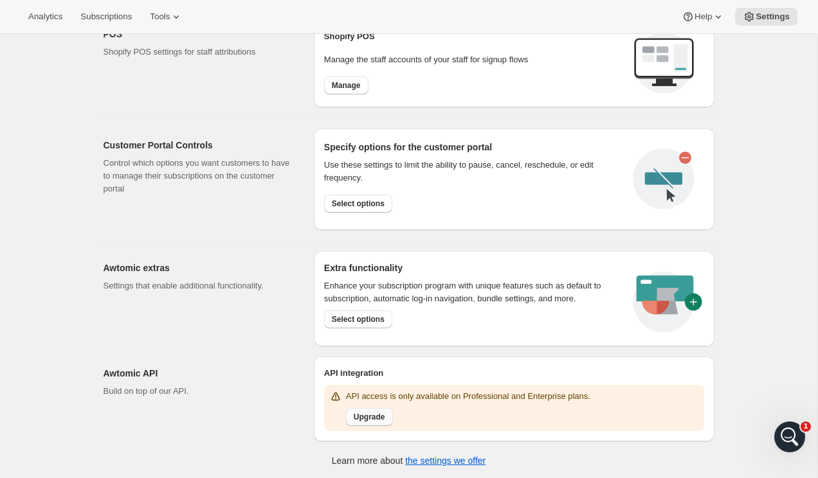
click at [373, 412] on span "Upgrade" at bounding box center [369, 417] width 31 height 10
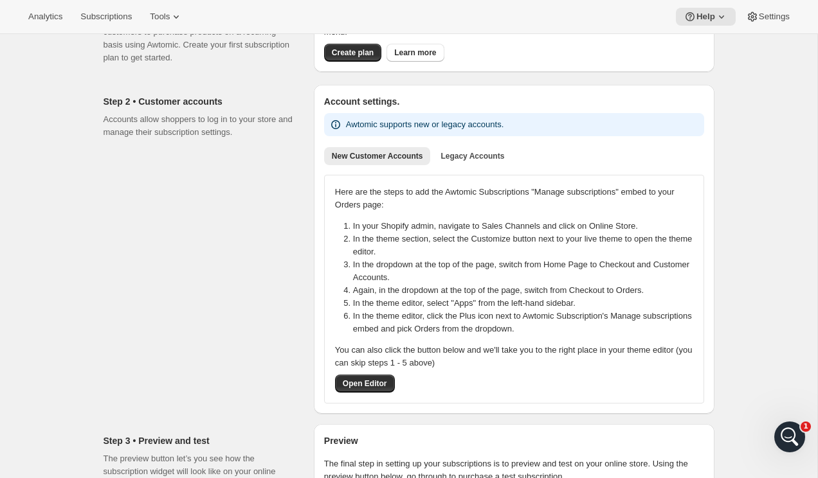
scroll to position [116, 0]
click at [499, 171] on div "Account settings. Awtomic supports new or legacy accounts. New Customer Account…" at bounding box center [514, 250] width 380 height 309
click at [477, 142] on div "New Customer Accounts Legacy Accounts More views New Customer Accounts Legacy A…" at bounding box center [513, 156] width 395 height 28
click at [497, 154] on span "Legacy Accounts" at bounding box center [472, 157] width 64 height 10
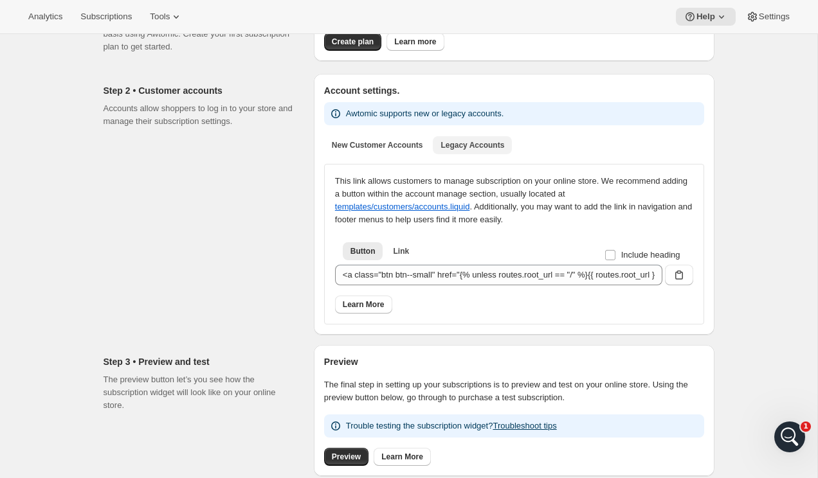
scroll to position [128, 0]
click at [400, 251] on span "Link" at bounding box center [401, 251] width 16 height 10
click at [354, 252] on span "Button" at bounding box center [362, 251] width 25 height 10
click at [392, 249] on button "Link" at bounding box center [400, 251] width 31 height 18
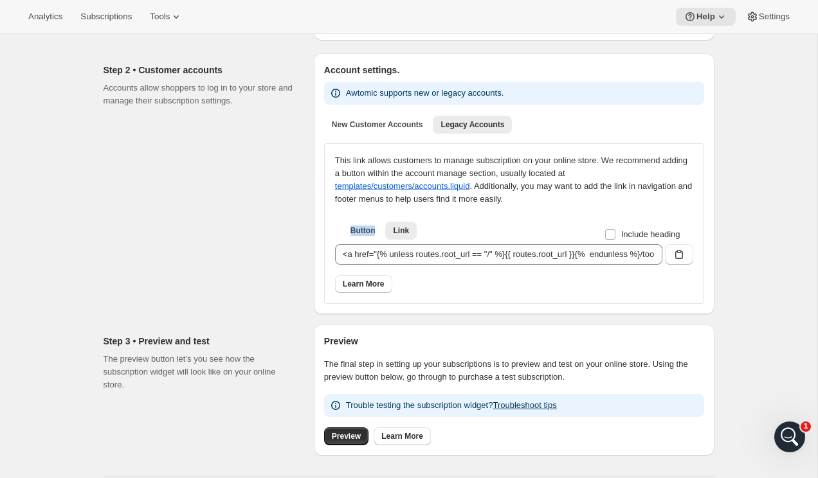
scroll to position [157, 0]
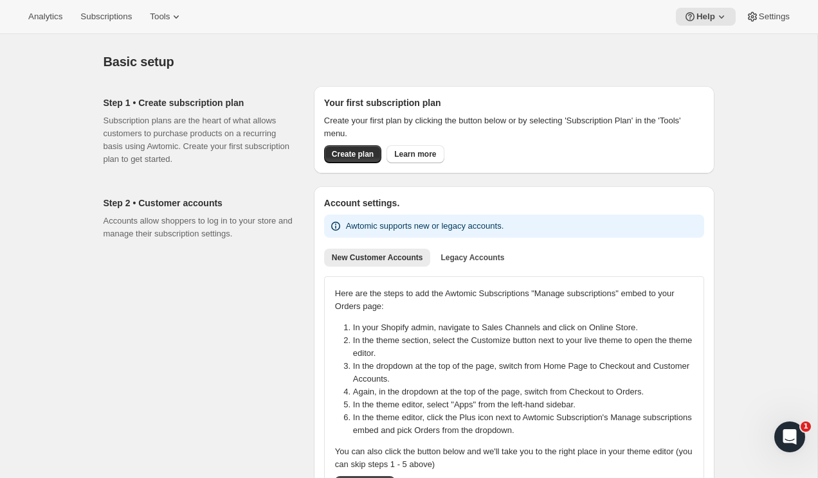
scroll to position [24, 0]
